Goal: Task Accomplishment & Management: Manage account settings

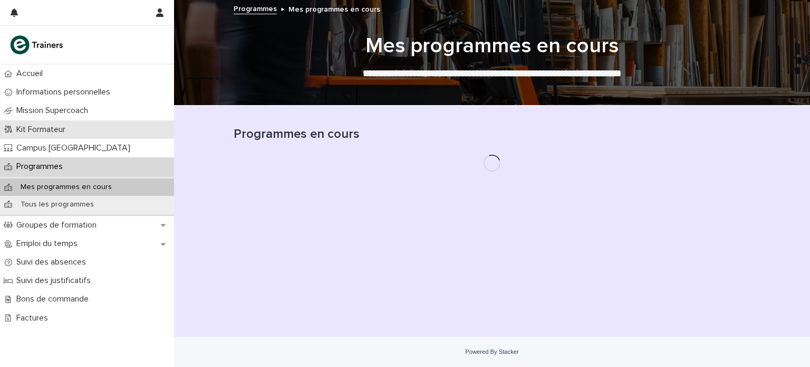
click at [70, 126] on p "Kit Formateur" at bounding box center [43, 129] width 62 height 10
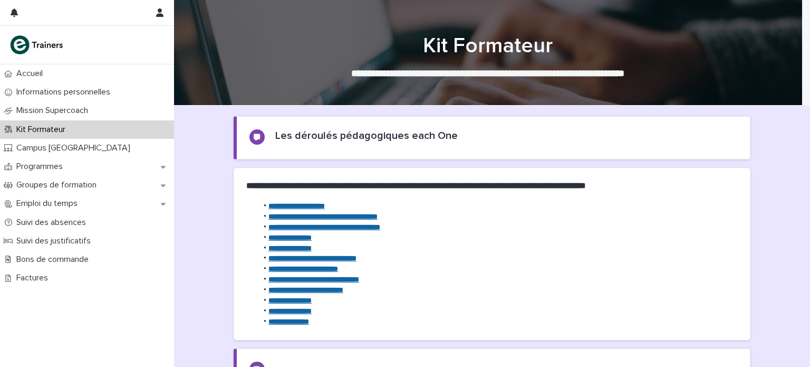
click at [296, 301] on strong "**********" at bounding box center [290, 299] width 43 height 7
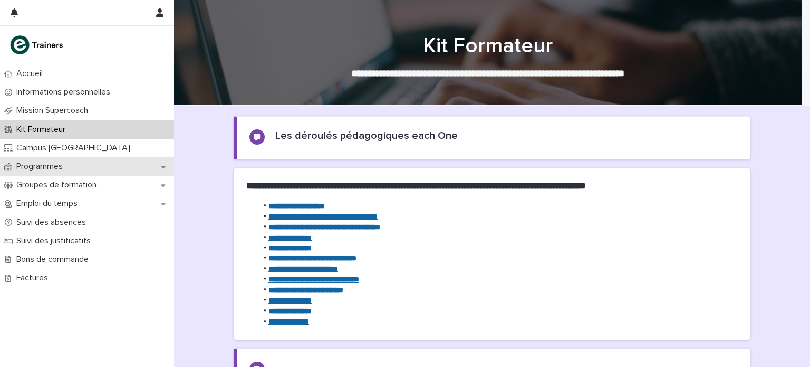
click at [40, 165] on p "Programmes" at bounding box center [41, 166] width 59 height 10
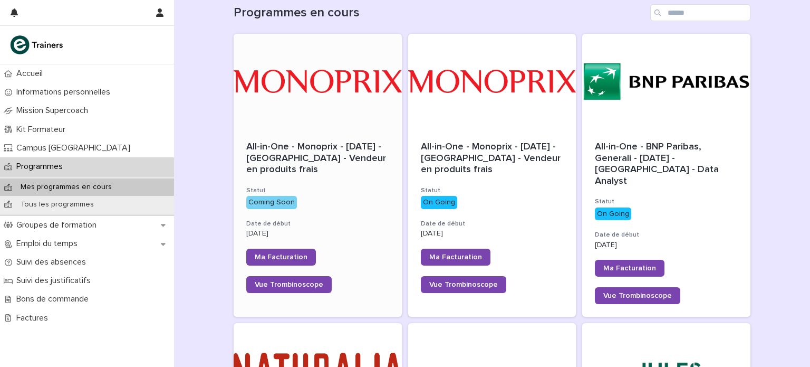
scroll to position [117, 0]
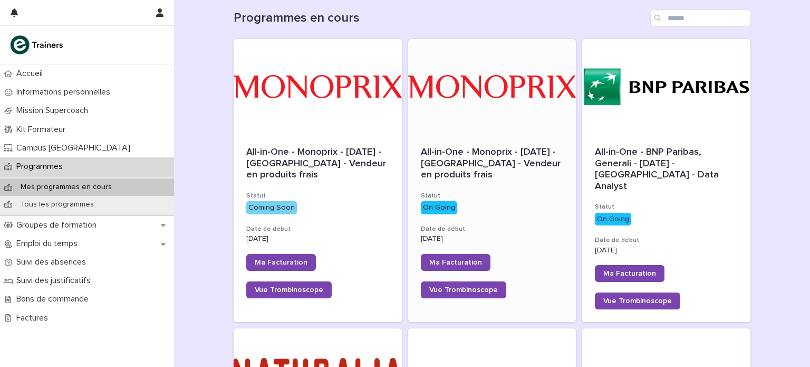
click at [467, 136] on div "All-in-One - Monoprix - [DATE] - [GEOGRAPHIC_DATA] - Vendeur en produits frais …" at bounding box center [492, 222] width 168 height 177
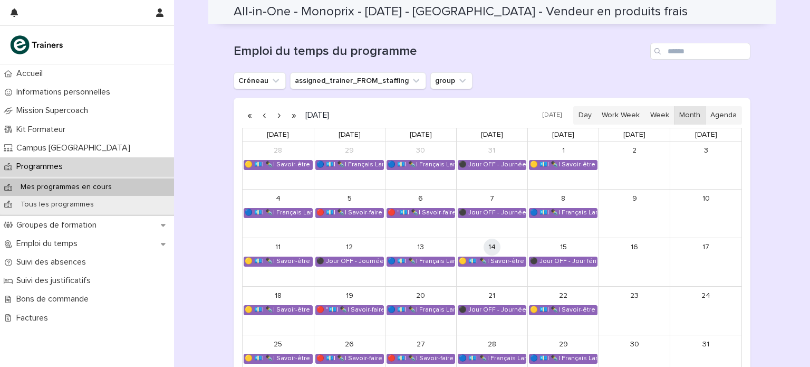
scroll to position [674, 0]
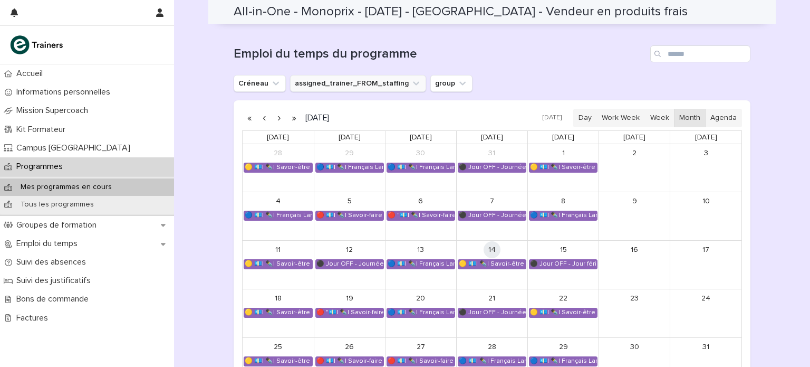
click at [365, 80] on button "assigned_trainer_FROM_staffing" at bounding box center [358, 83] width 136 height 17
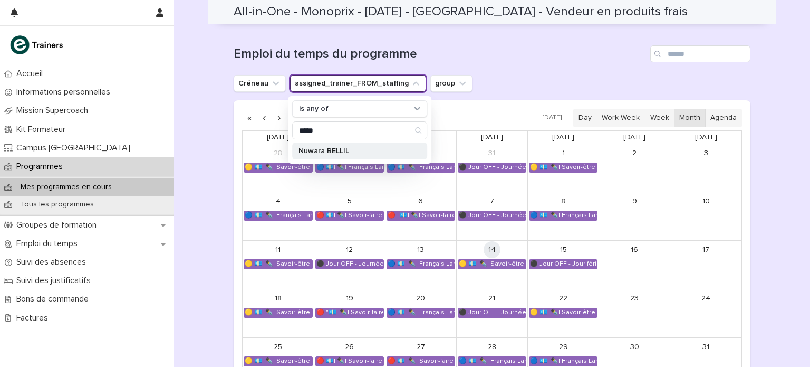
type input "*****"
click at [338, 148] on p "Nuwara BELLIL" at bounding box center [355, 150] width 112 height 7
click at [563, 65] on div "Emploi du temps du programme [PERSON_NAME] assigned_trainer_FROM_staffing is an…" at bounding box center [492, 219] width 517 height 348
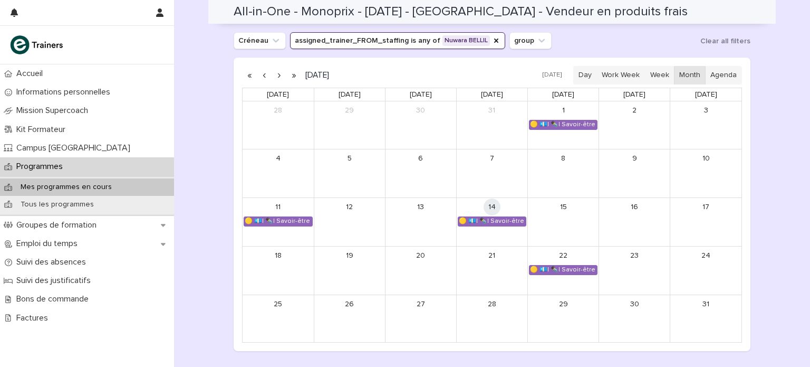
scroll to position [717, 0]
click at [534, 265] on div "🟡 💶| ✒️| Savoir-être métier - Organisation de son travail selon les priorités e…" at bounding box center [564, 269] width 68 height 8
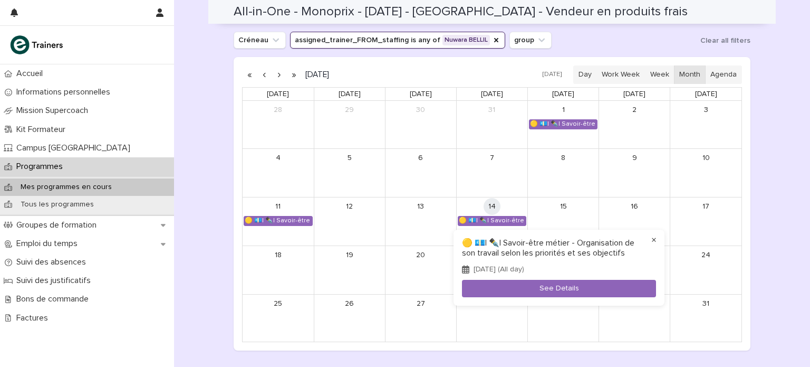
click at [653, 238] on button "×" at bounding box center [654, 240] width 13 height 13
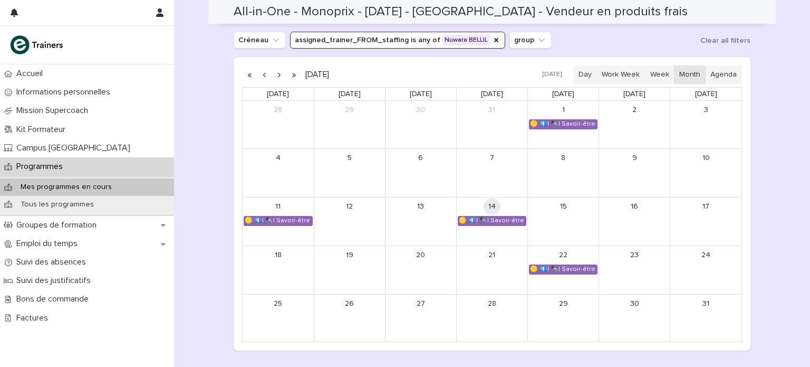
click at [275, 74] on button "button" at bounding box center [279, 74] width 15 height 17
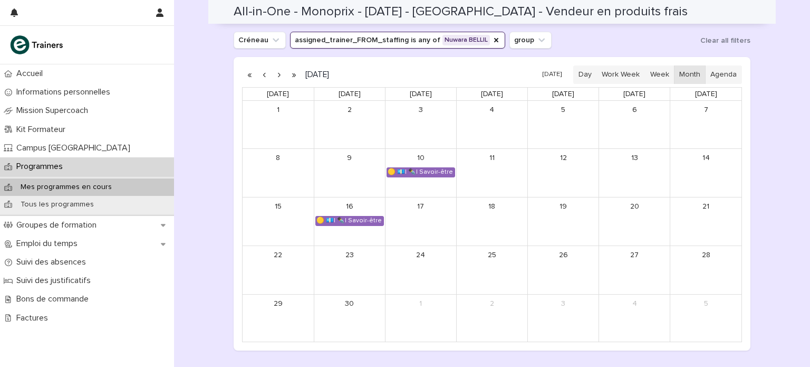
click at [275, 74] on button "button" at bounding box center [279, 74] width 15 height 17
click at [260, 74] on button "button" at bounding box center [264, 74] width 15 height 17
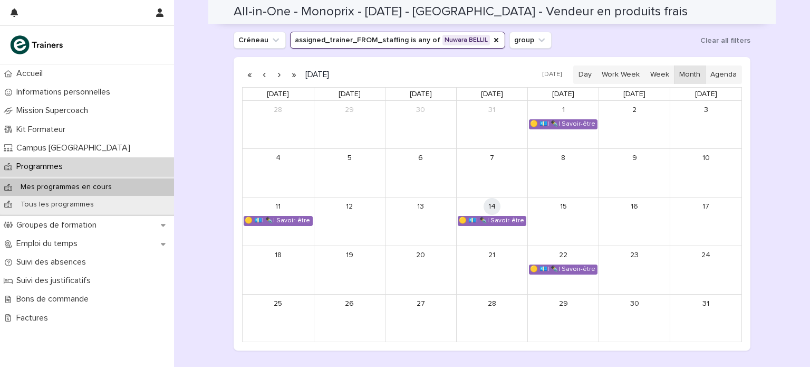
click at [274, 73] on button "button" at bounding box center [279, 74] width 15 height 17
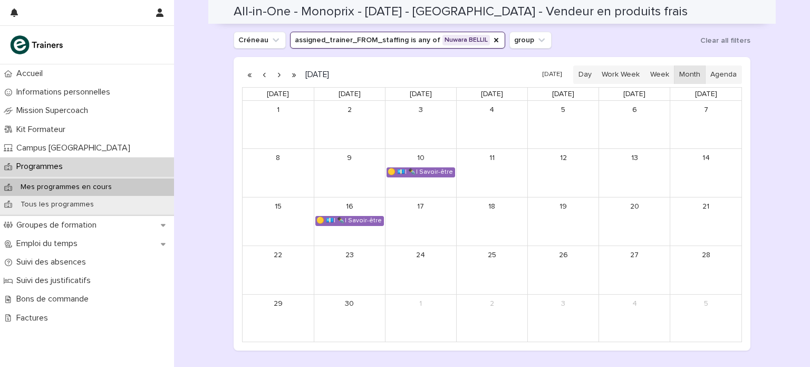
click at [274, 73] on button "button" at bounding box center [279, 74] width 15 height 17
click at [260, 73] on button "button" at bounding box center [264, 74] width 15 height 17
click at [417, 169] on div "🟡 💶| ✒️| Savoir-être métier - Collaboration et dynamique d'équipe dans un espac…" at bounding box center [421, 172] width 68 height 8
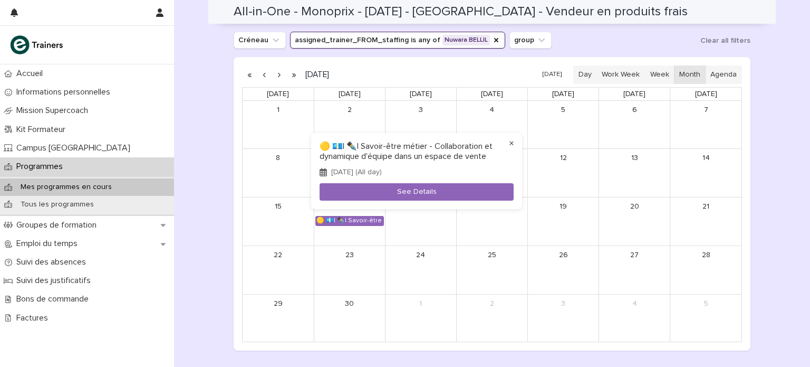
click at [511, 143] on button "×" at bounding box center [511, 143] width 13 height 13
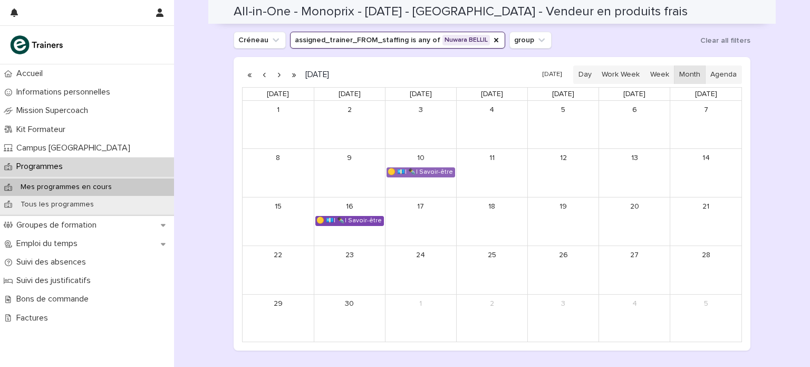
click at [367, 216] on div "🟡 💶| ✒️| Savoir-être métier - Collaboration et dynamique d'équipe dans un espac…" at bounding box center [350, 220] width 68 height 8
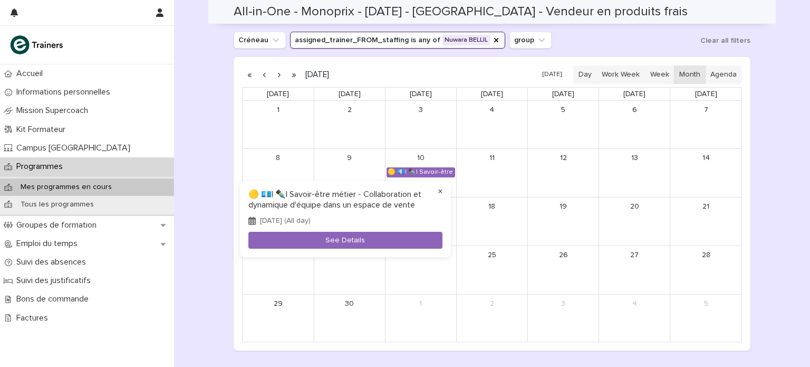
click at [444, 193] on button "×" at bounding box center [440, 191] width 13 height 13
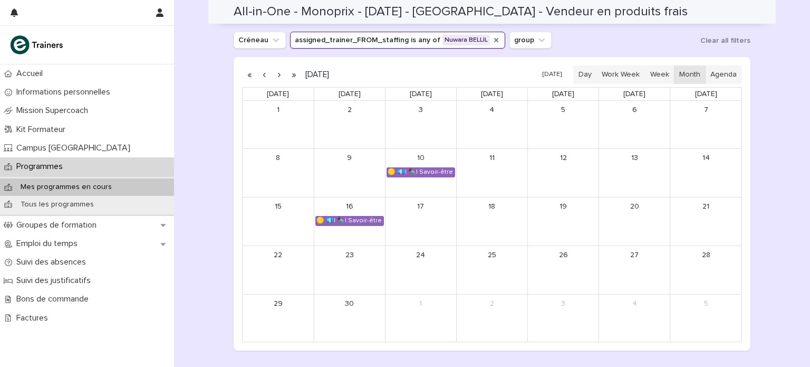
click at [492, 39] on icon "assigned_trainer_FROM_staffing" at bounding box center [496, 40] width 8 height 8
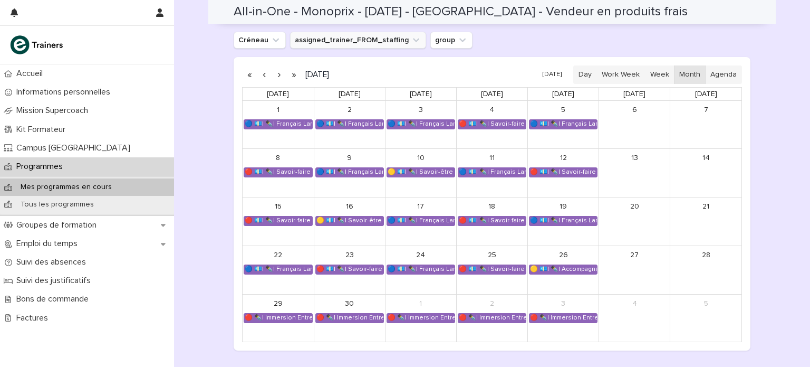
click at [276, 73] on button "button" at bounding box center [279, 74] width 15 height 17
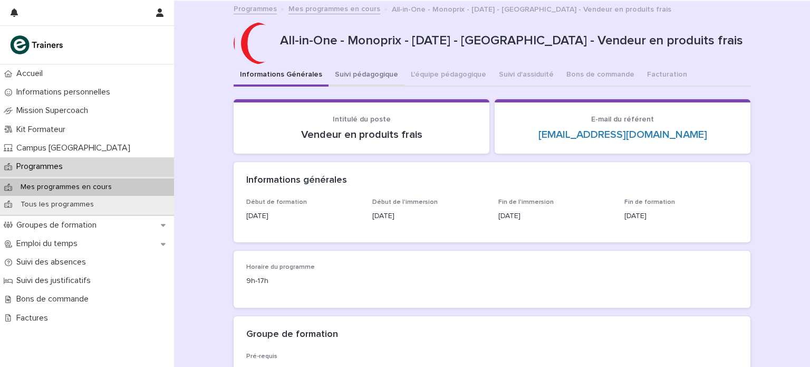
click at [369, 70] on button "Suivi pédagogique" at bounding box center [367, 75] width 76 height 22
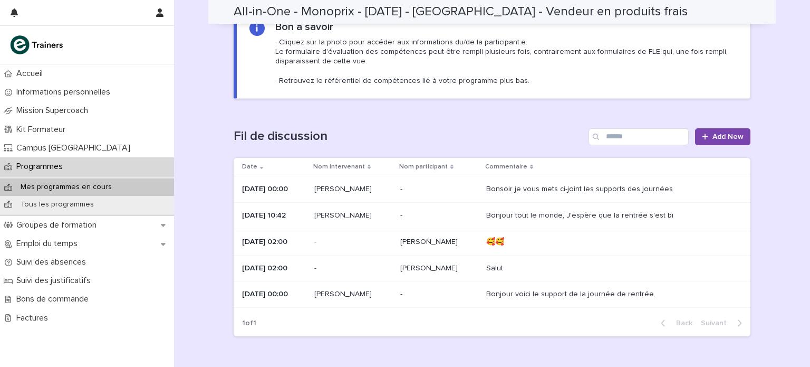
scroll to position [65, 0]
